Goal: Download file/media

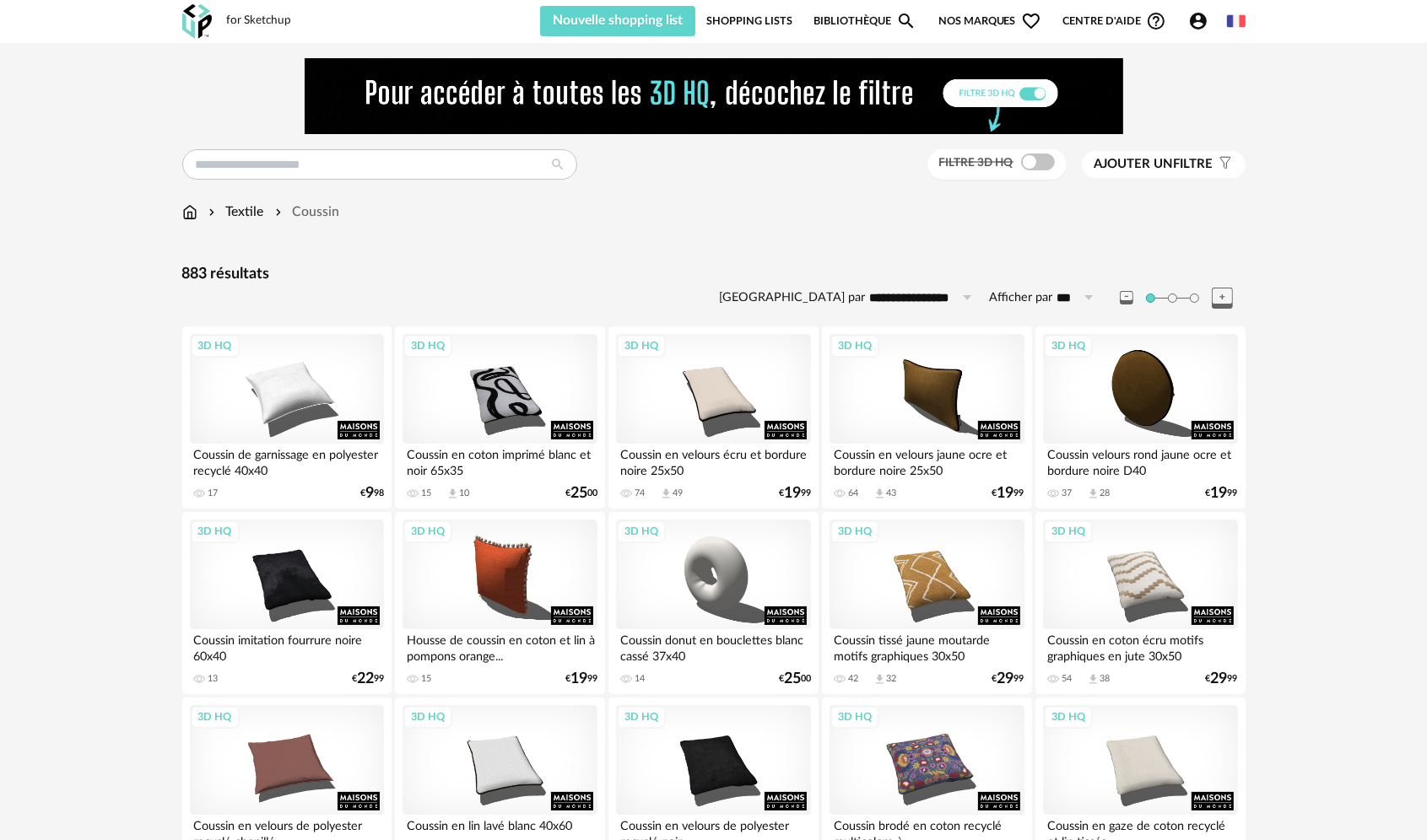
click at [1033, 163] on span at bounding box center [1038, 162] width 34 height 17
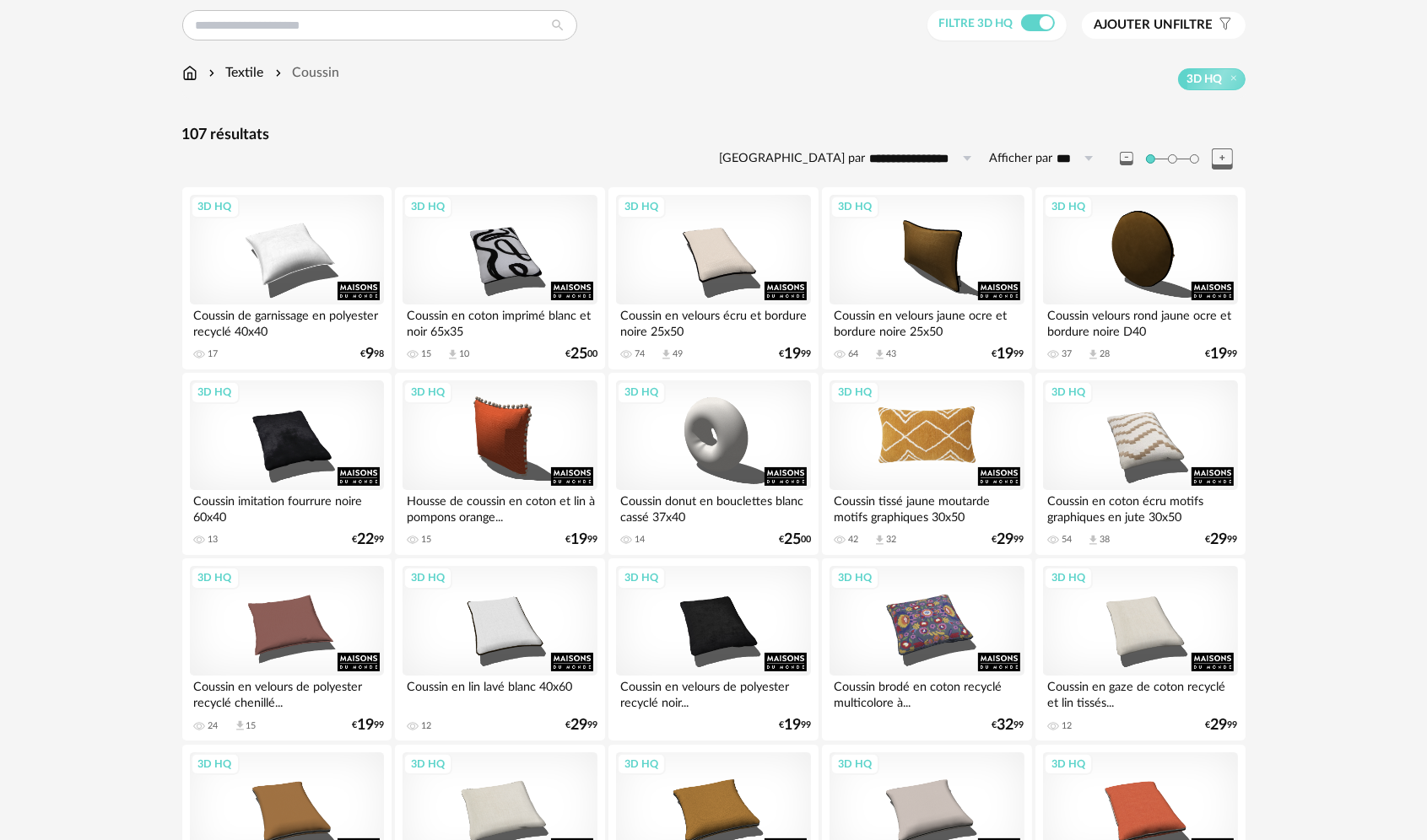
scroll to position [85, 0]
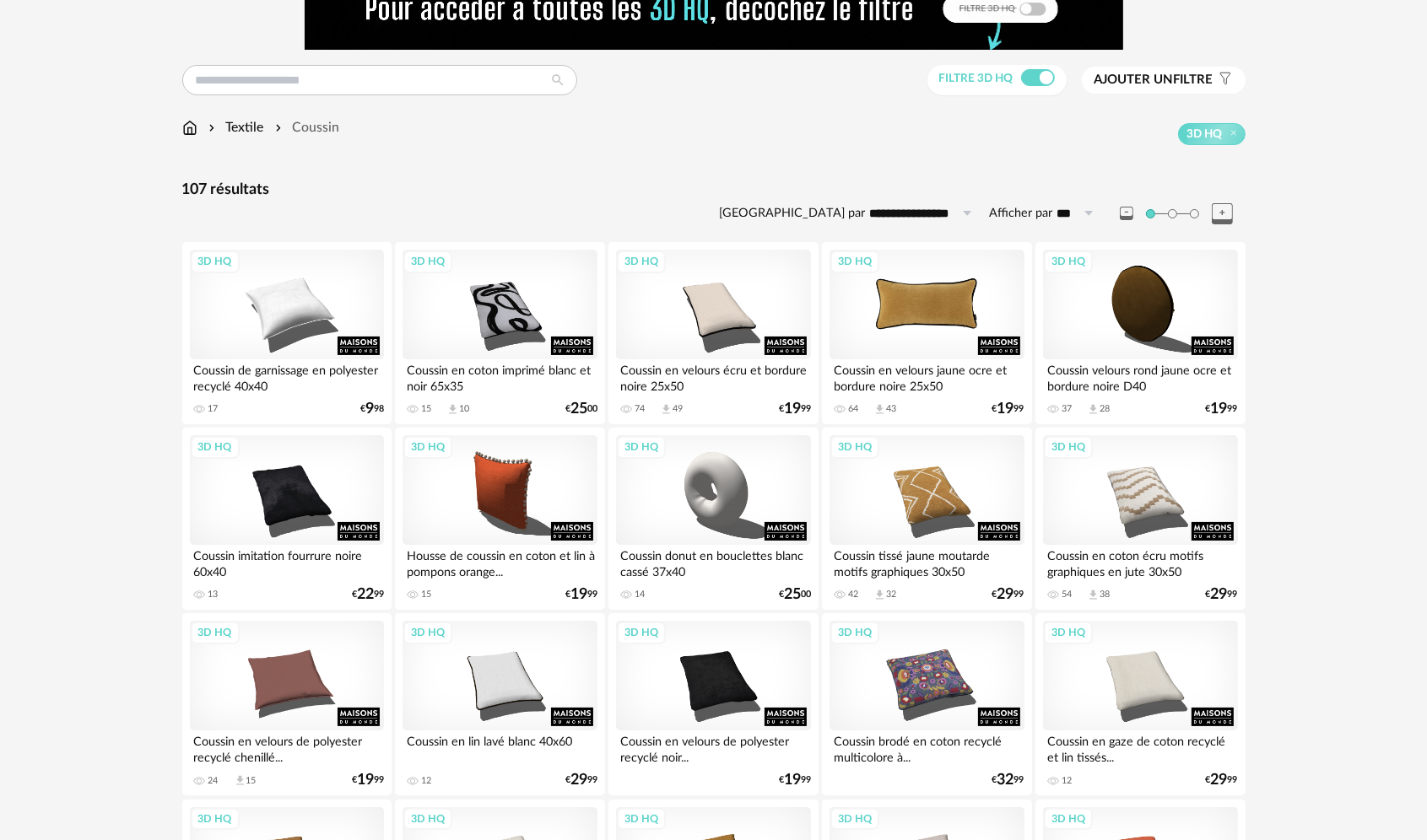
click at [945, 338] on div "3D HQ" at bounding box center [926, 305] width 194 height 110
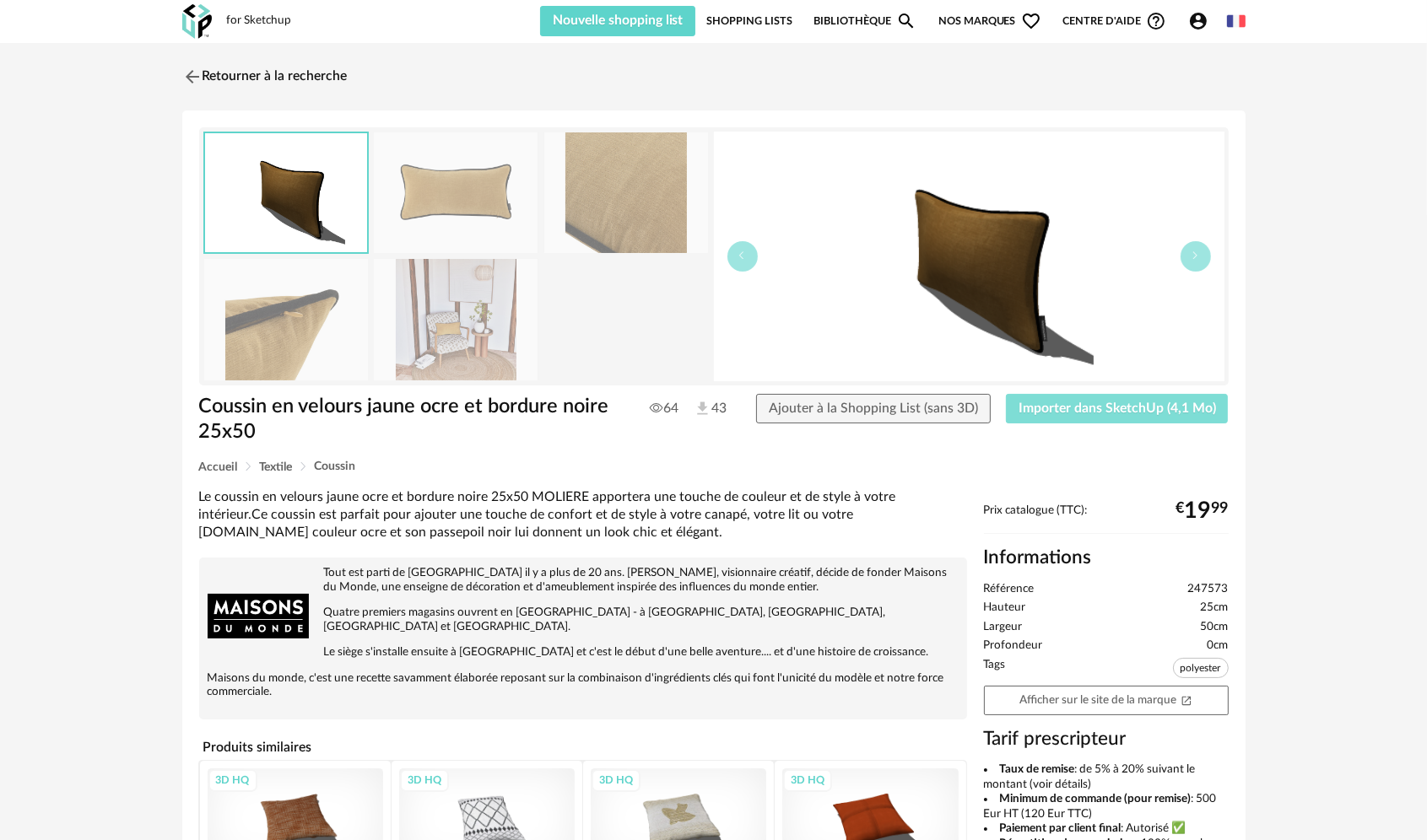
click at [1056, 412] on span "Importer dans SketchUp (4,1 Mo)" at bounding box center [1116, 409] width 197 height 14
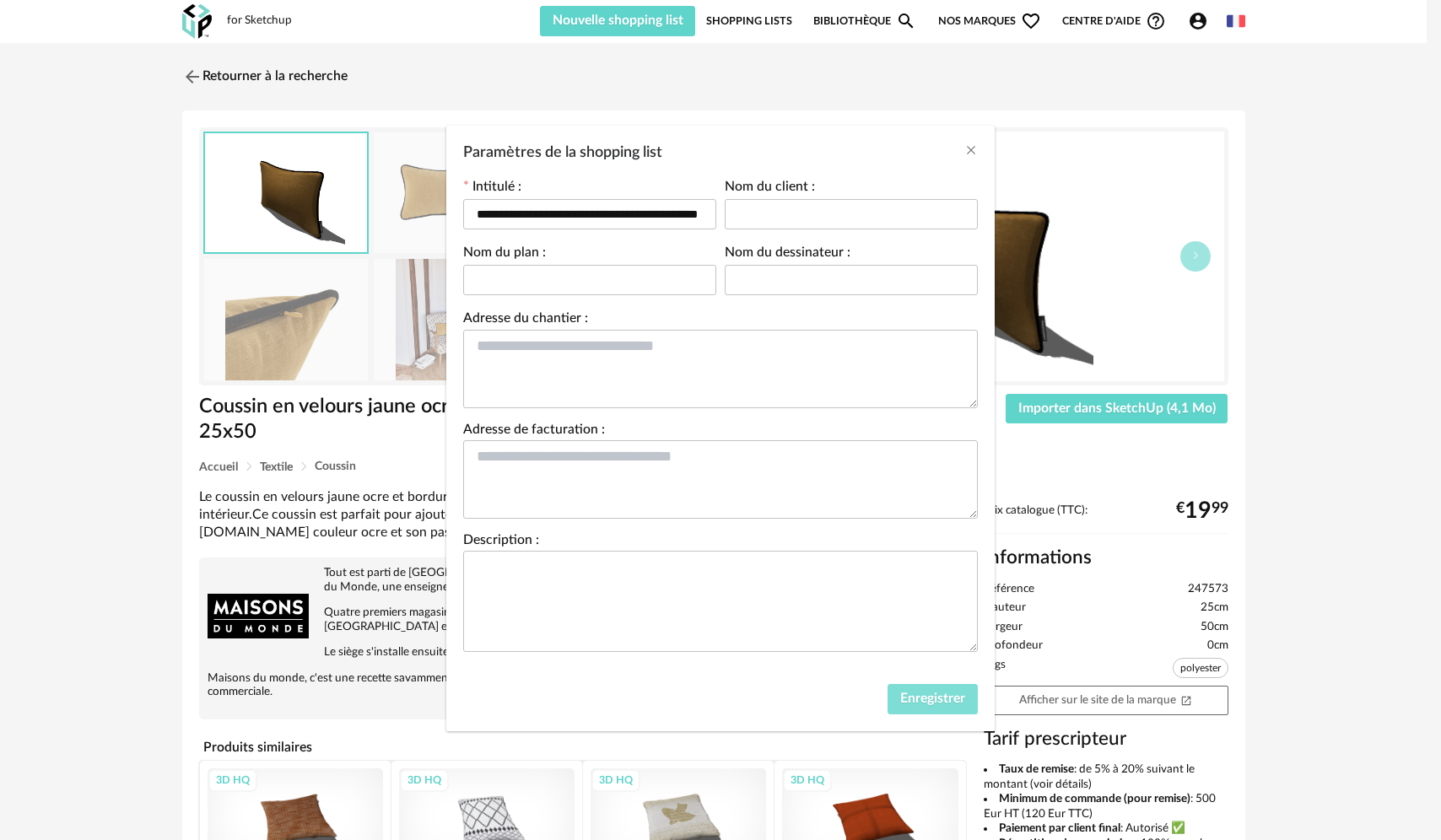
click at [934, 699] on span "Enregistrer" at bounding box center [932, 699] width 65 height 14
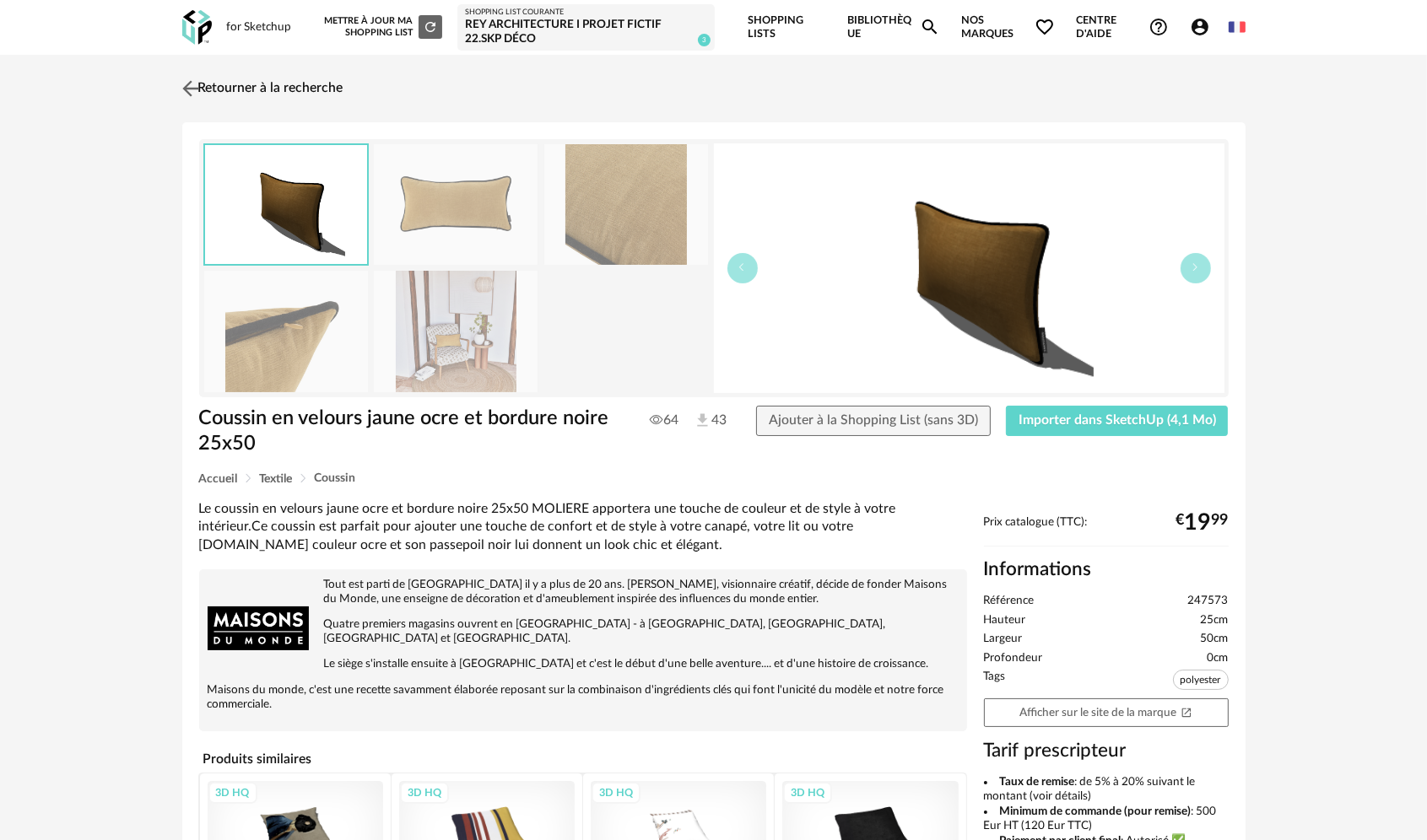
click at [189, 87] on img at bounding box center [190, 88] width 25 height 25
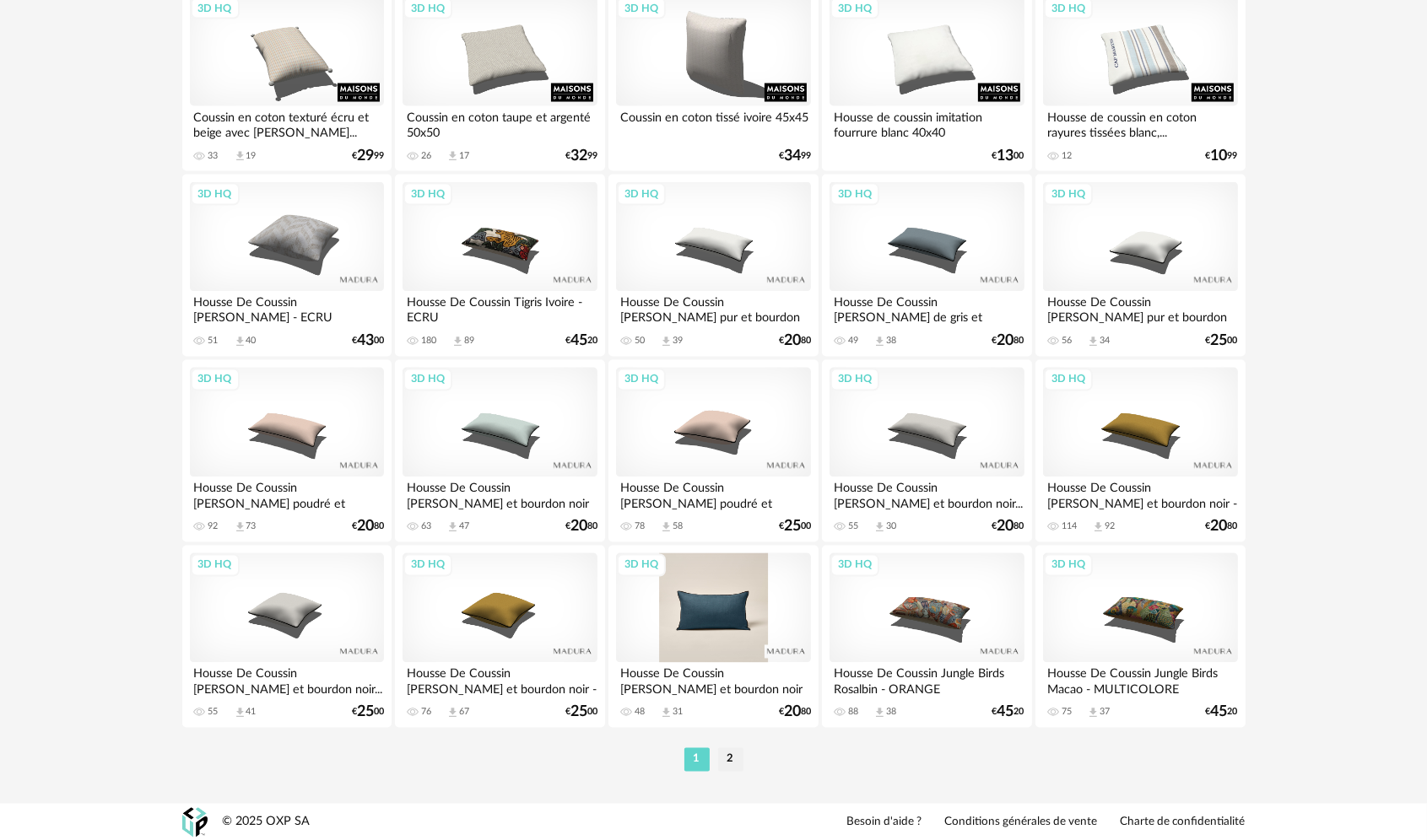
scroll to position [3321, 0]
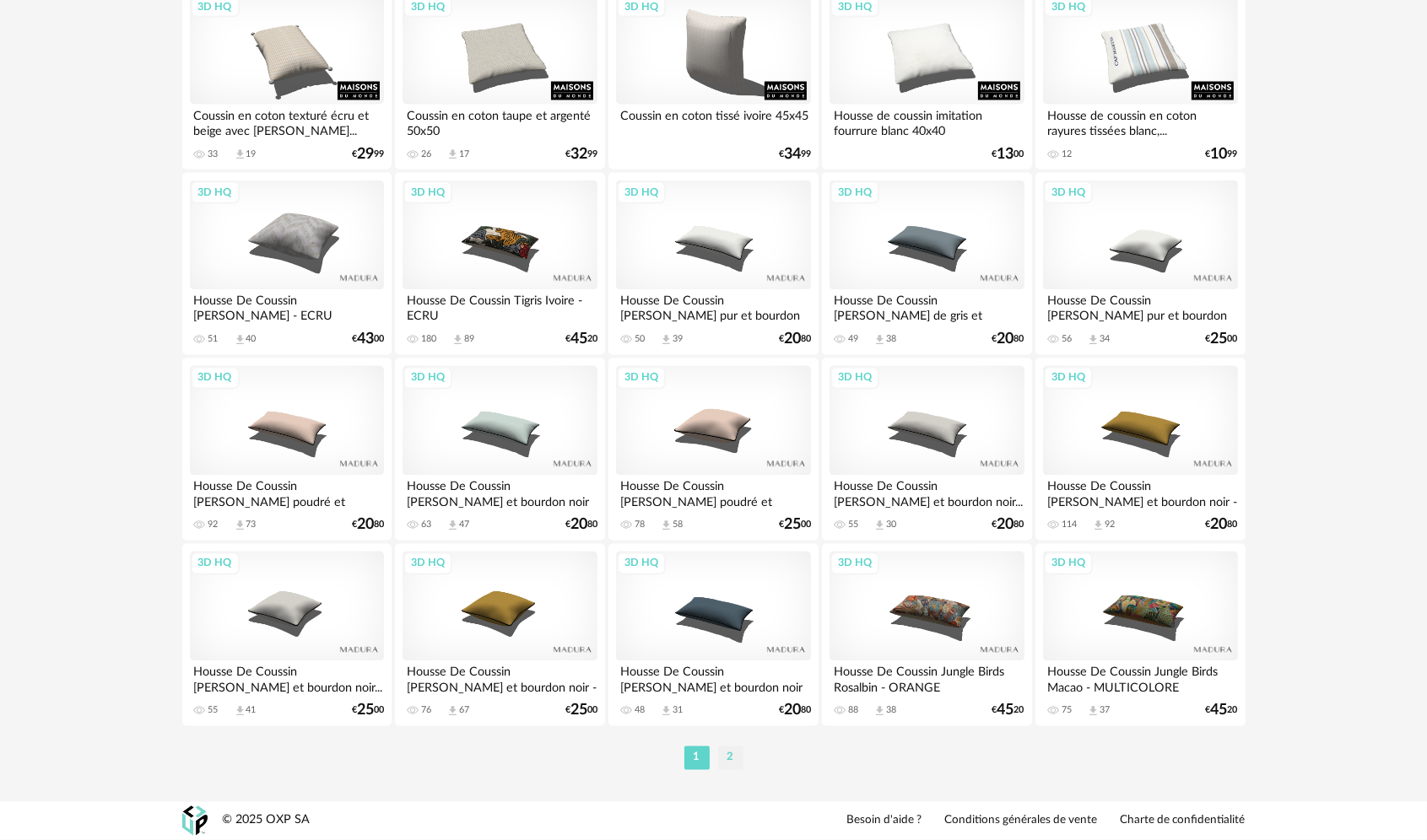
click at [725, 755] on li "2" at bounding box center [730, 758] width 25 height 24
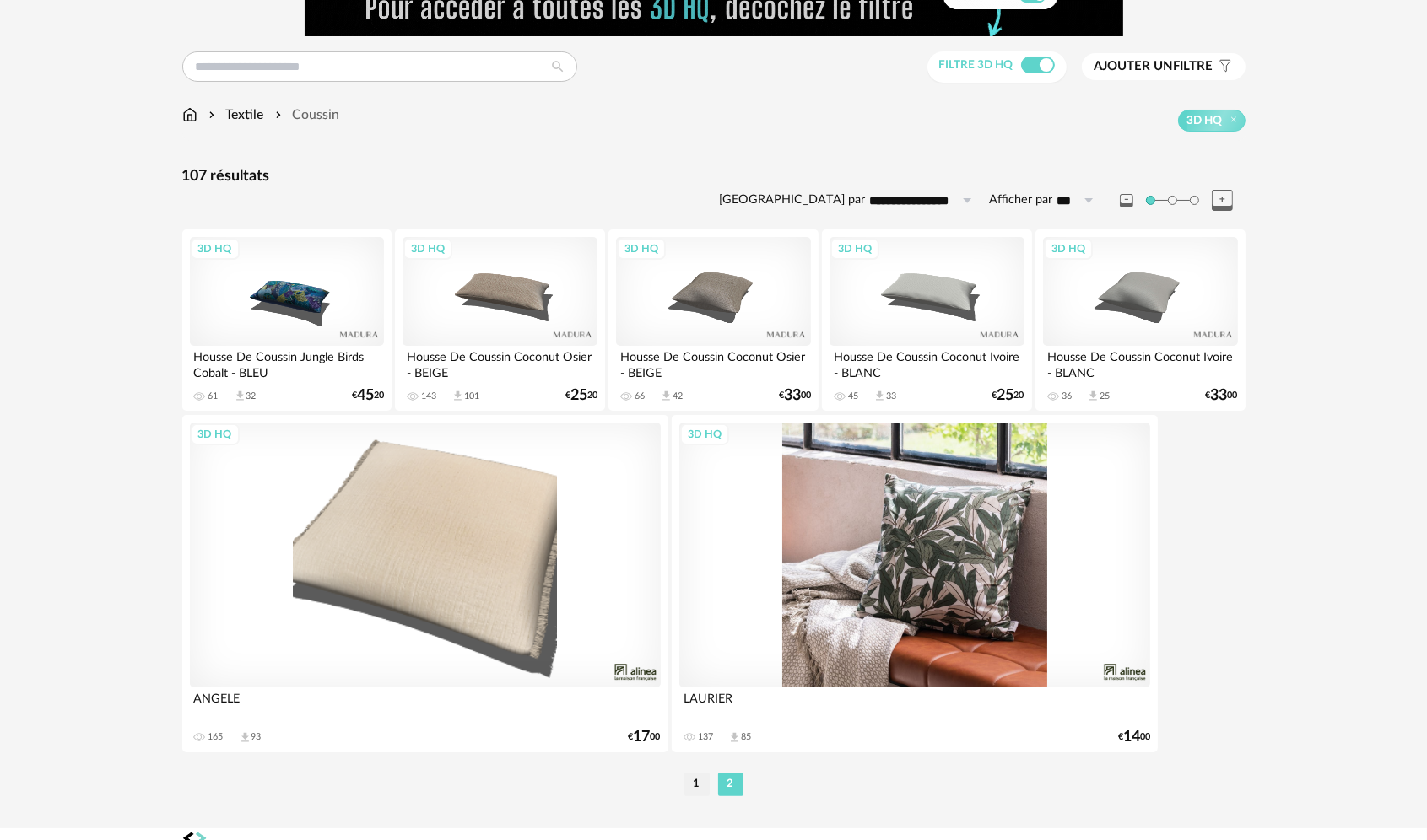
scroll to position [135, 0]
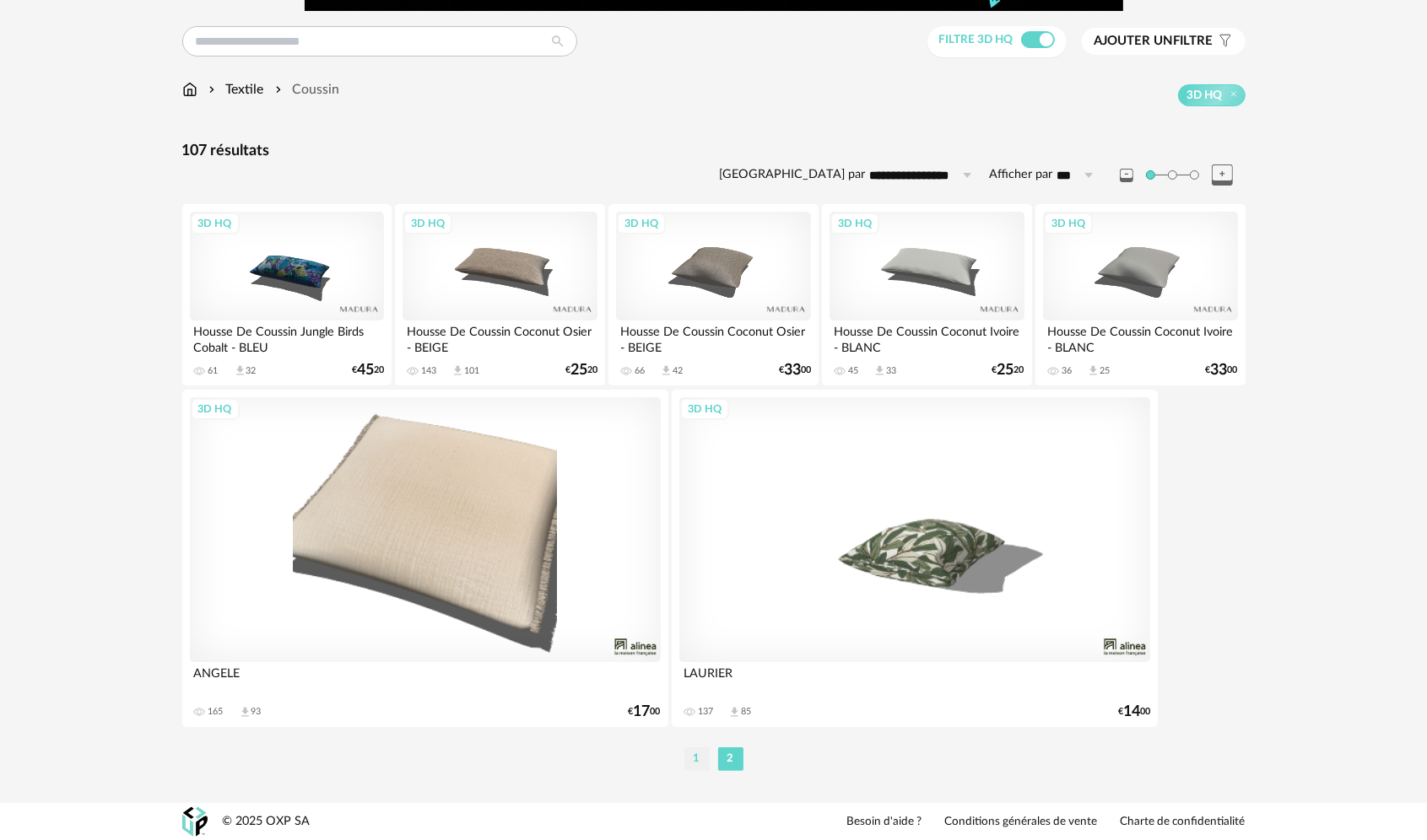
click at [705, 760] on li "1" at bounding box center [697, 759] width 25 height 24
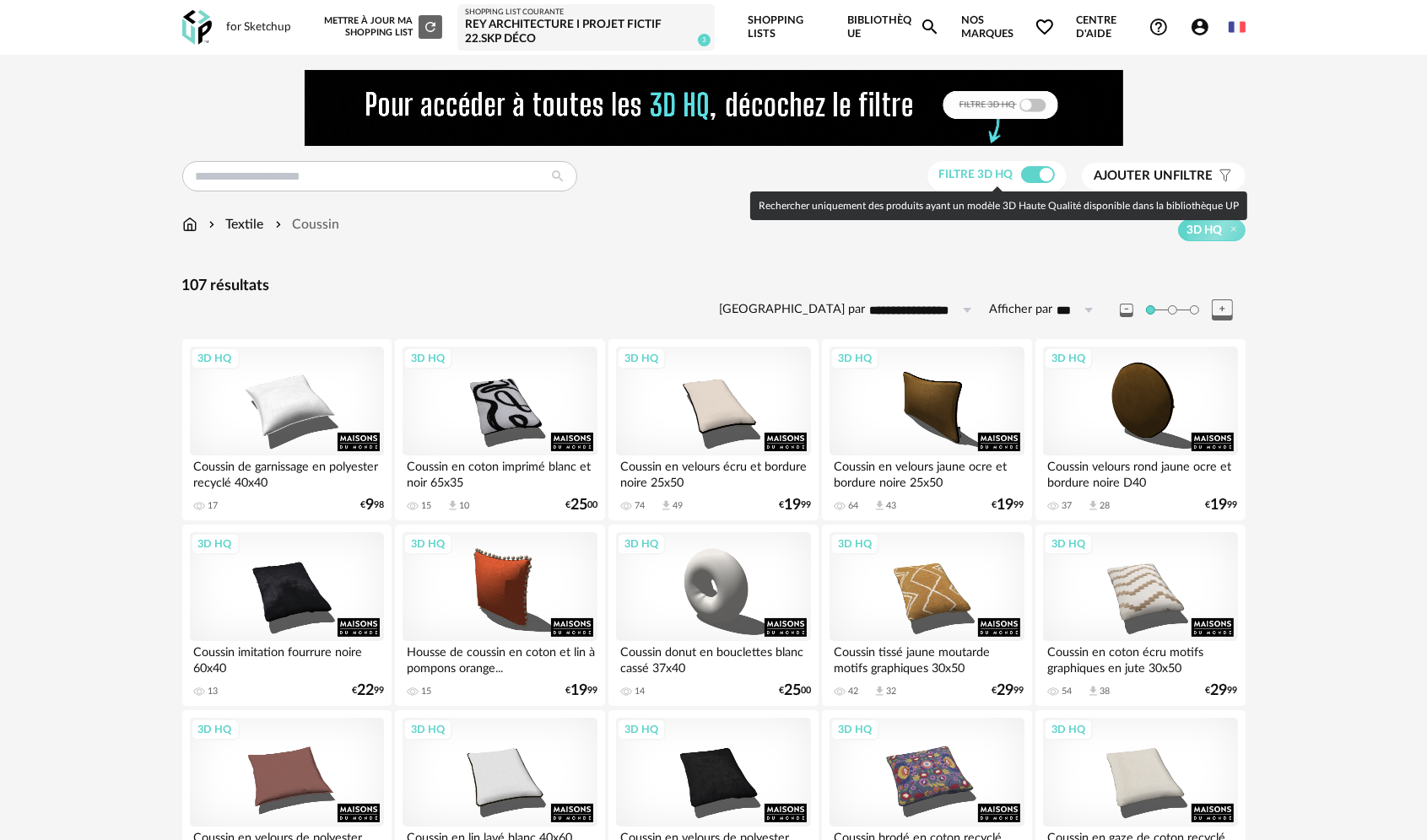
click at [1037, 175] on span at bounding box center [1038, 174] width 34 height 17
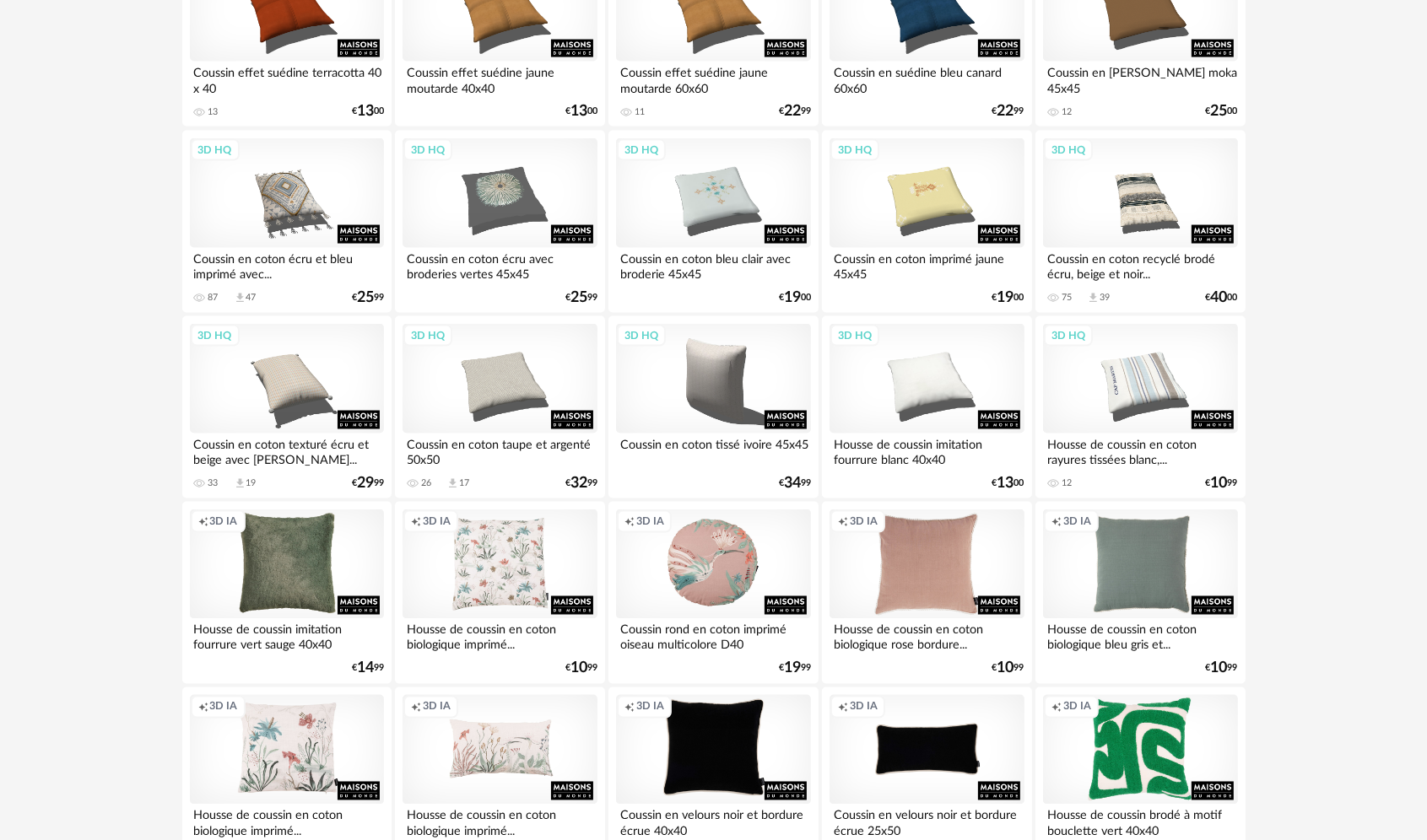
scroll to position [3321, 0]
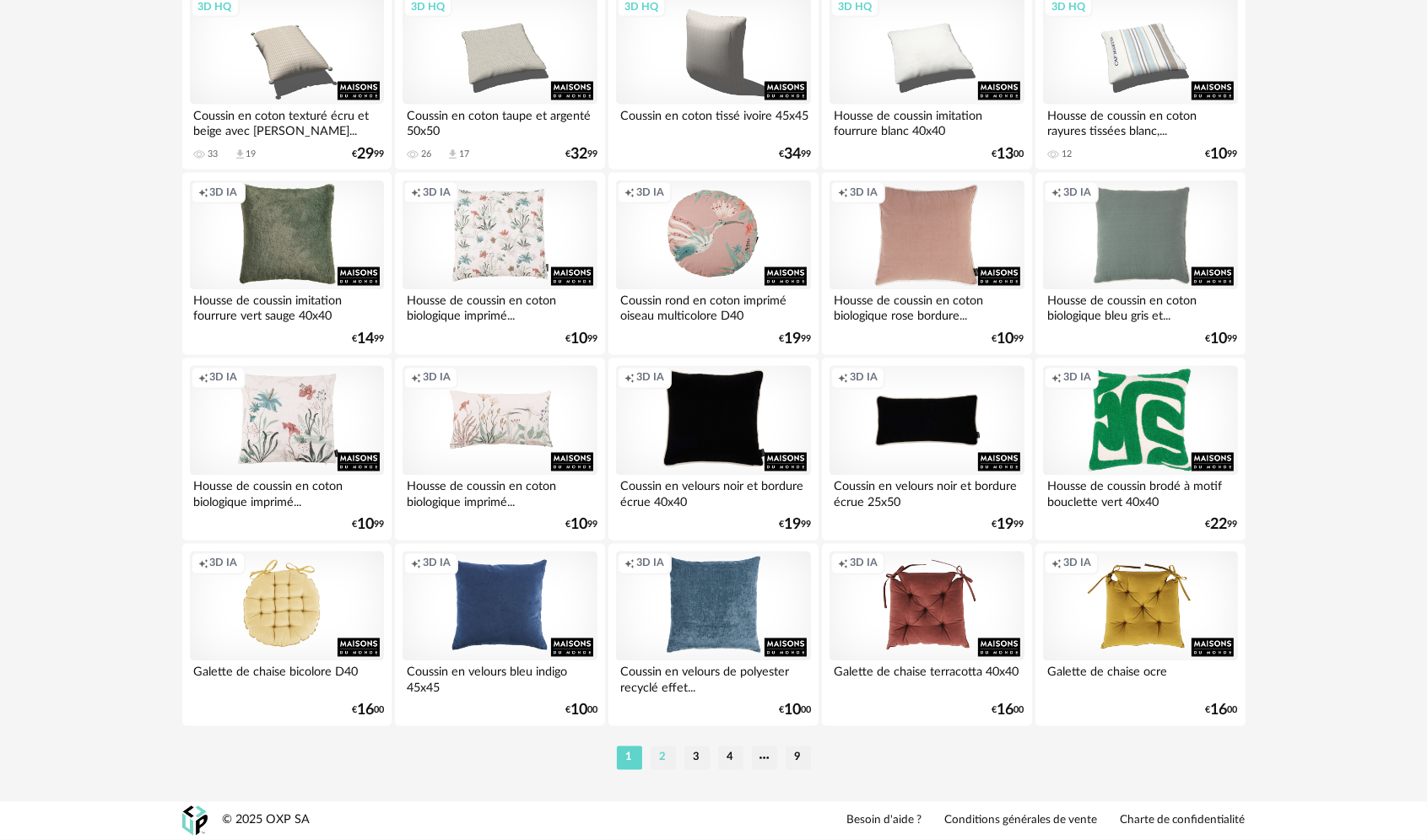
click at [669, 762] on li "2" at bounding box center [664, 758] width 25 height 24
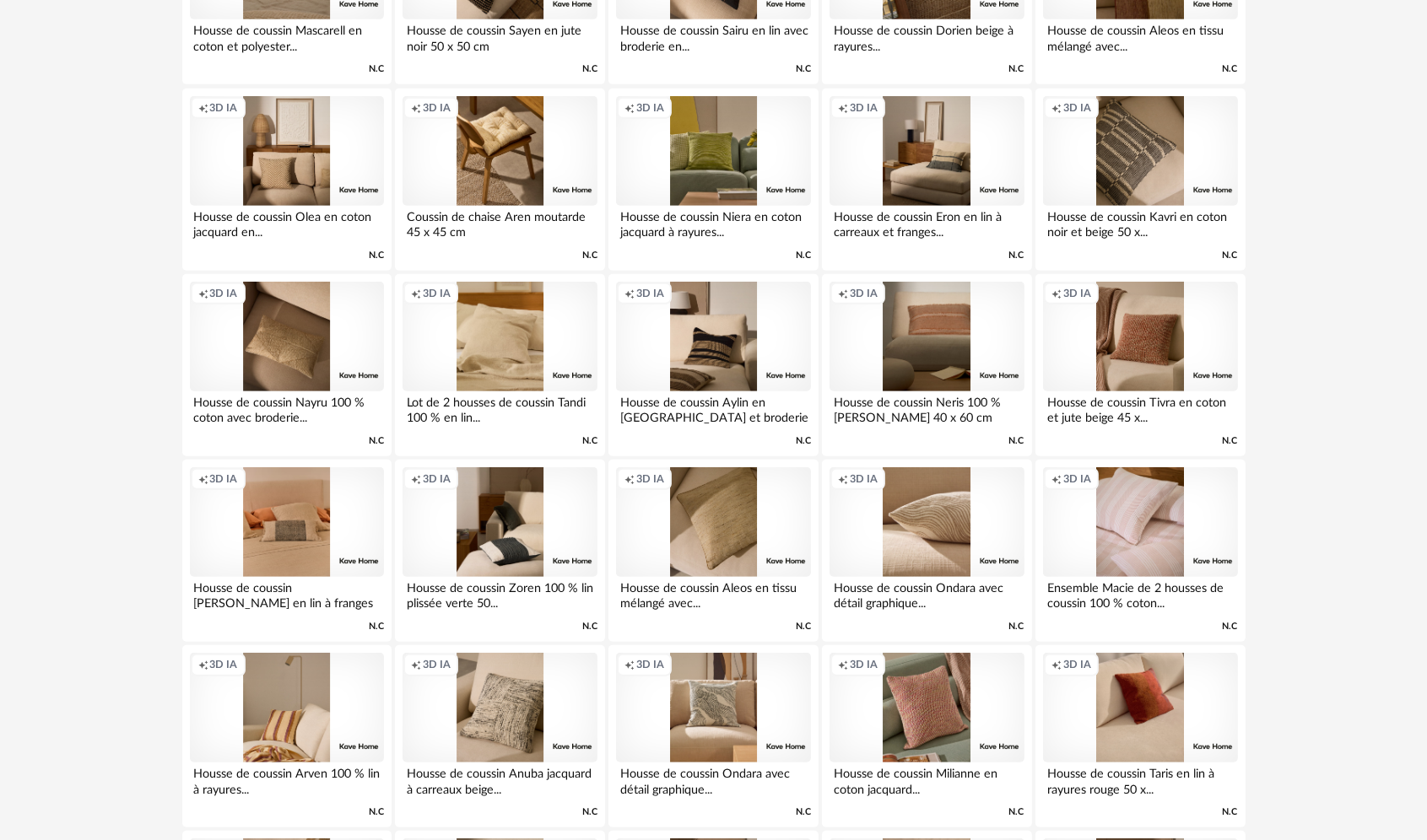
scroll to position [1012, 0]
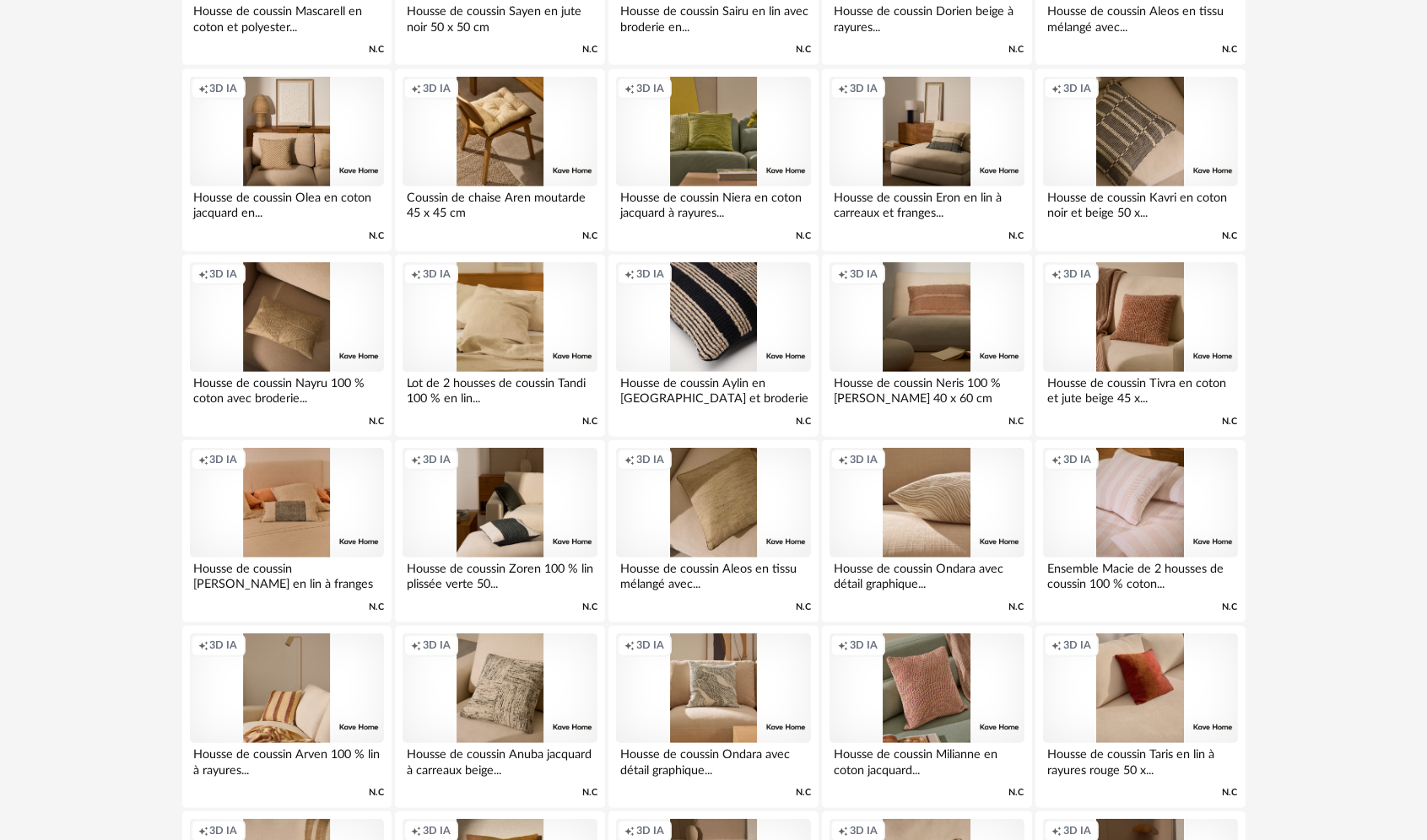
click at [723, 332] on div "Creation icon 3D IA" at bounding box center [713, 317] width 194 height 110
